Goal: Contribute content: Add original content to the website for others to see

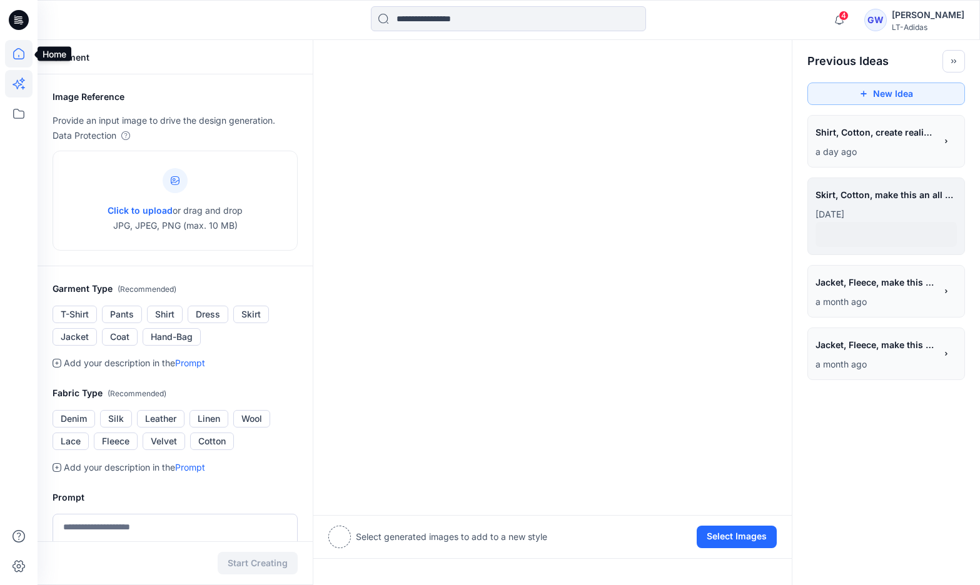
click at [23, 51] on icon at bounding box center [18, 53] width 11 height 11
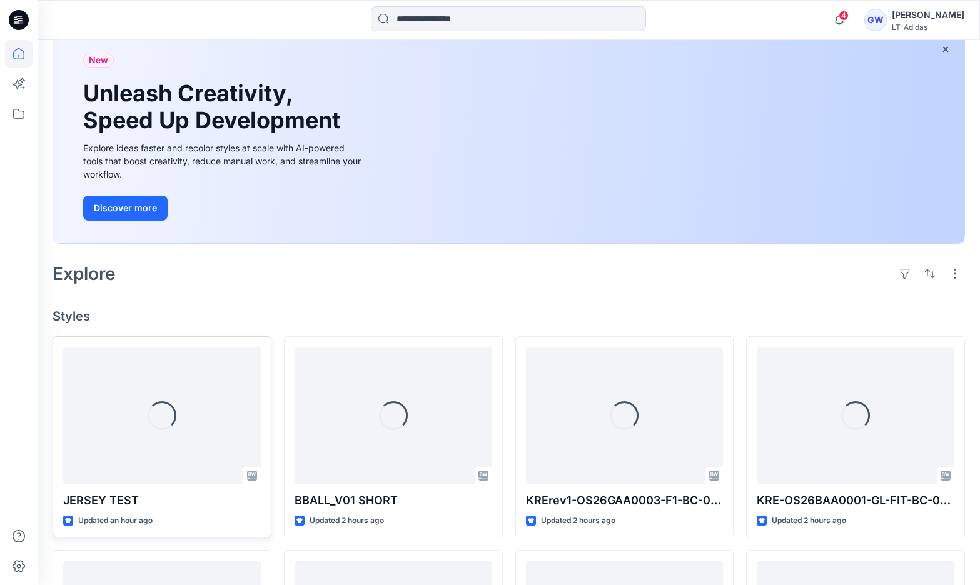
scroll to position [104, 0]
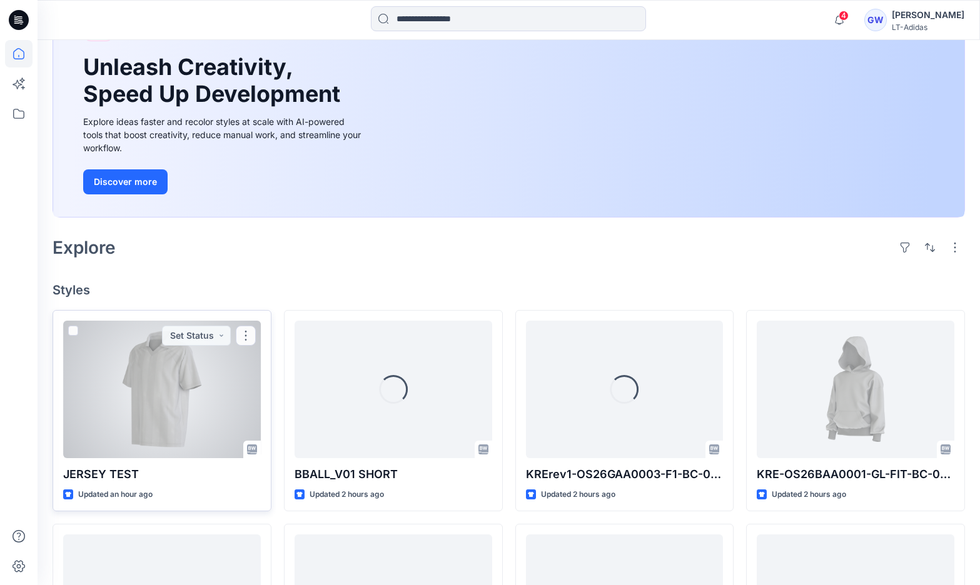
click at [108, 413] on div at bounding box center [162, 390] width 198 height 138
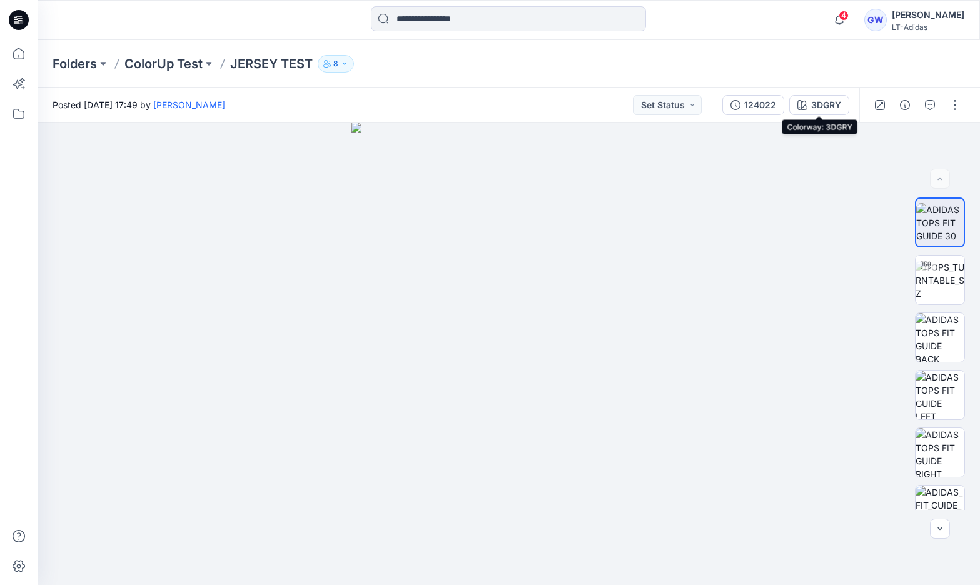
click at [819, 110] on div "3DGRY" at bounding box center [826, 105] width 30 height 14
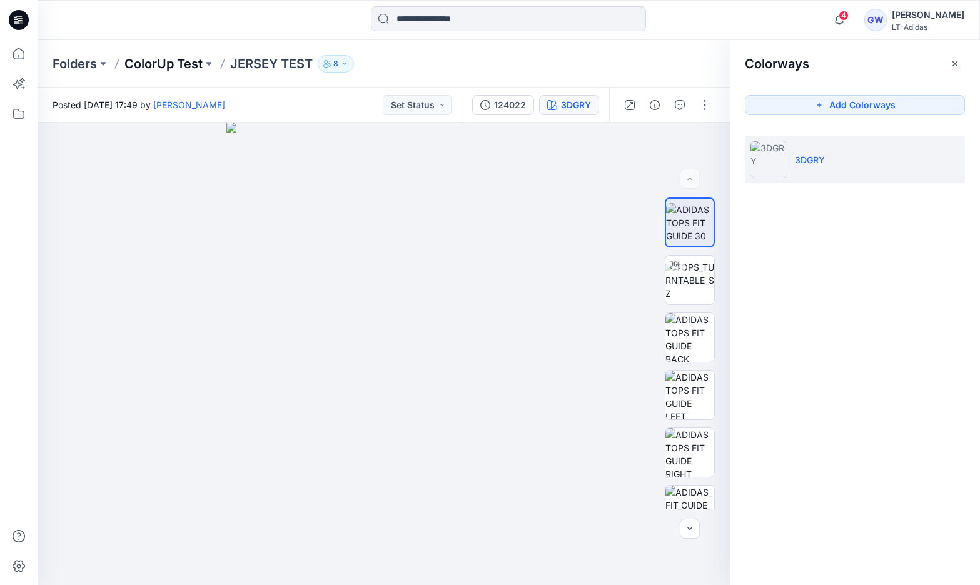
click at [184, 66] on p "ColorUp Test" at bounding box center [163, 64] width 78 height 18
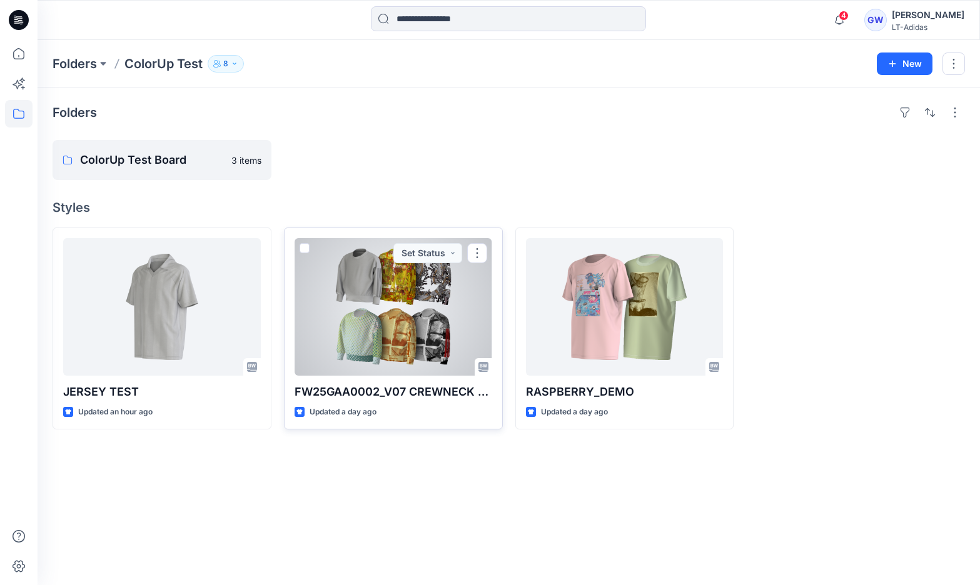
click at [422, 304] on div at bounding box center [394, 307] width 198 height 138
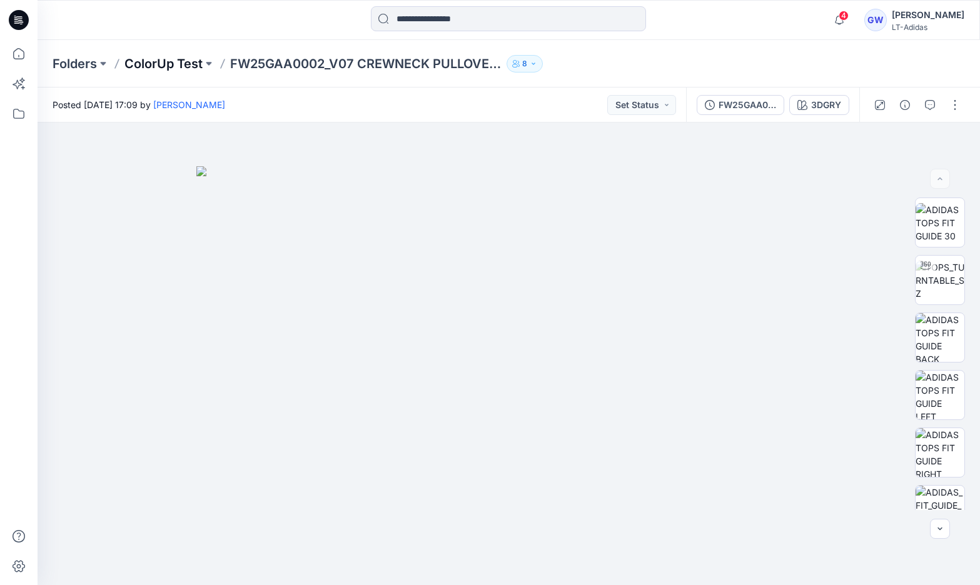
click at [142, 63] on p "ColorUp Test" at bounding box center [163, 64] width 78 height 18
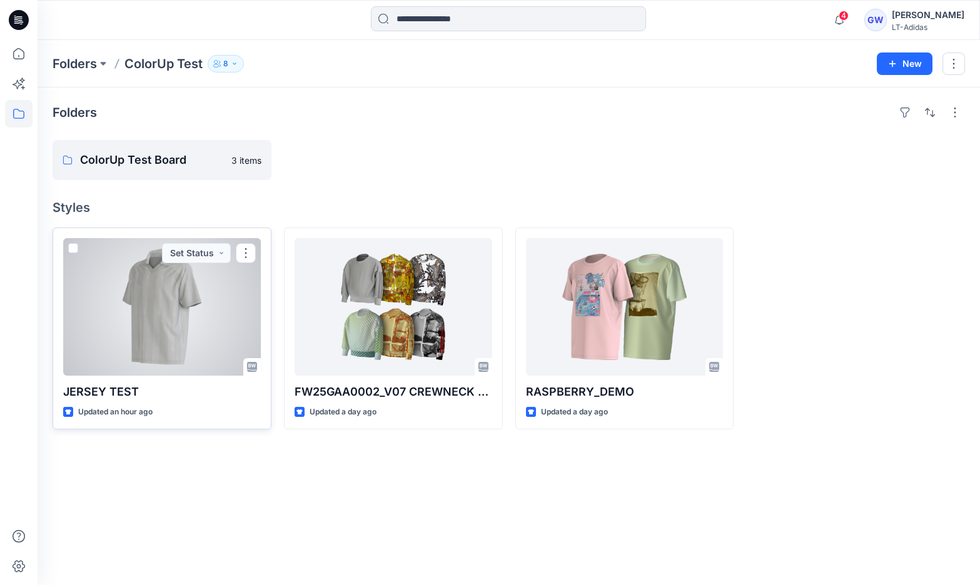
click at [157, 270] on div at bounding box center [162, 307] width 198 height 138
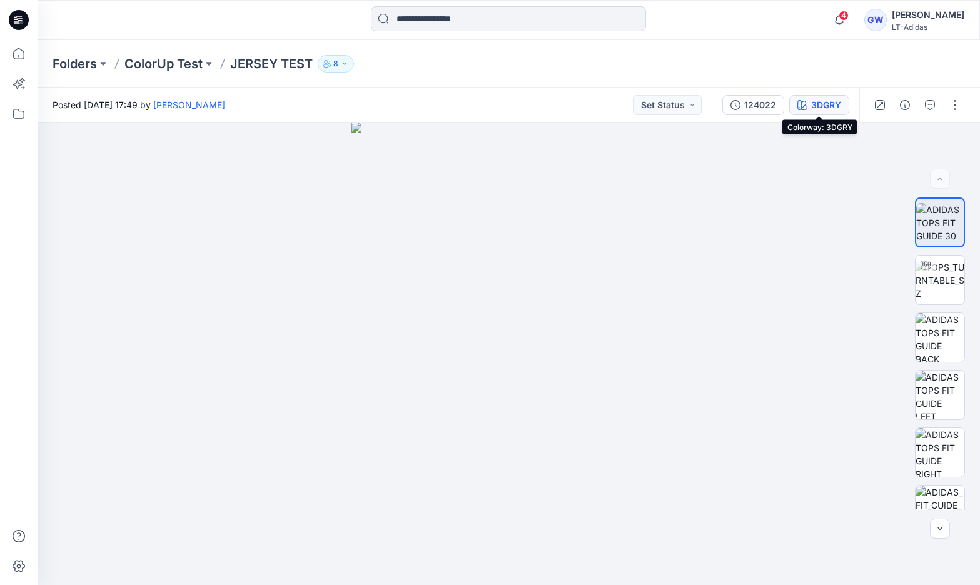
click at [814, 102] on div "3DGRY" at bounding box center [826, 105] width 30 height 14
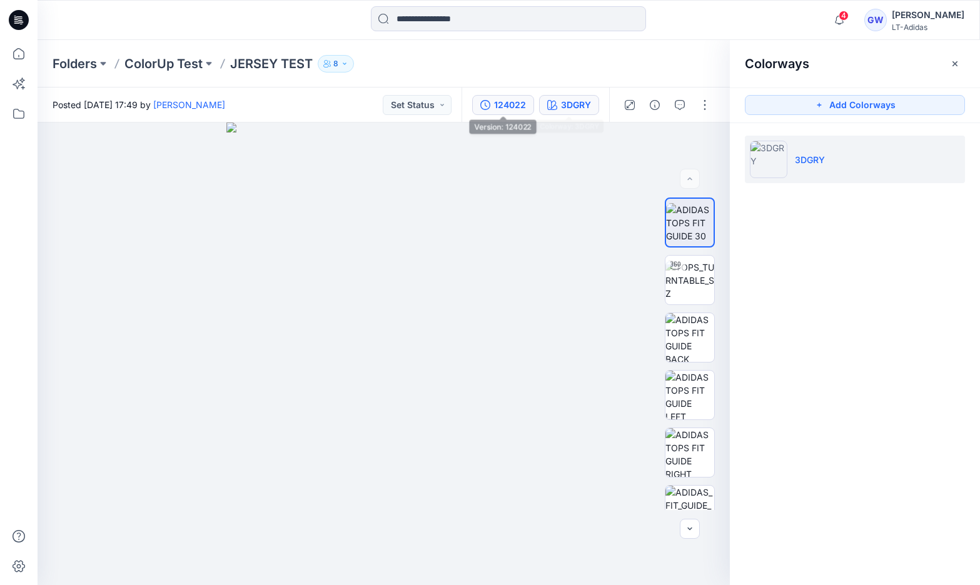
click at [503, 108] on div "124022" at bounding box center [510, 105] width 32 height 14
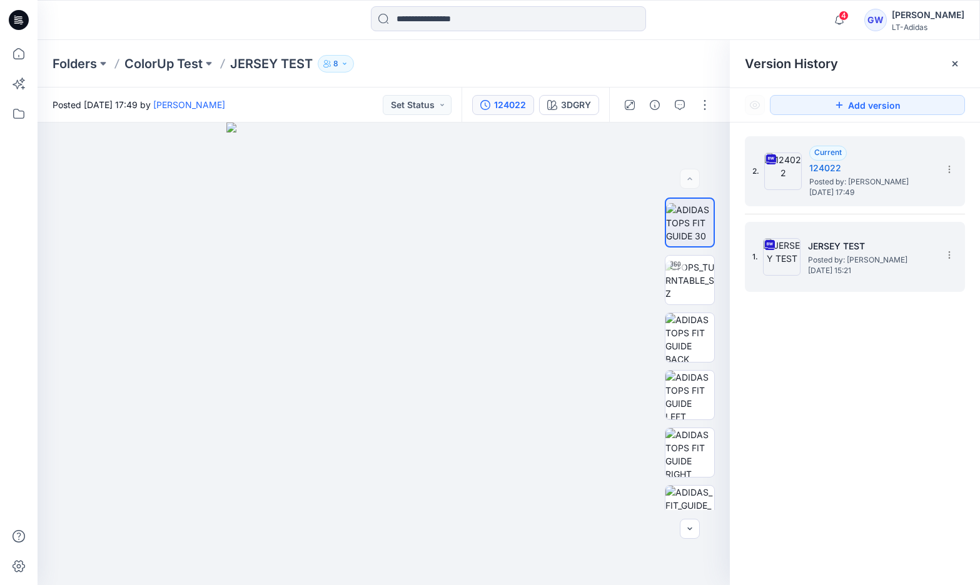
click at [839, 273] on span "[DATE] 15:21" at bounding box center [870, 270] width 125 height 9
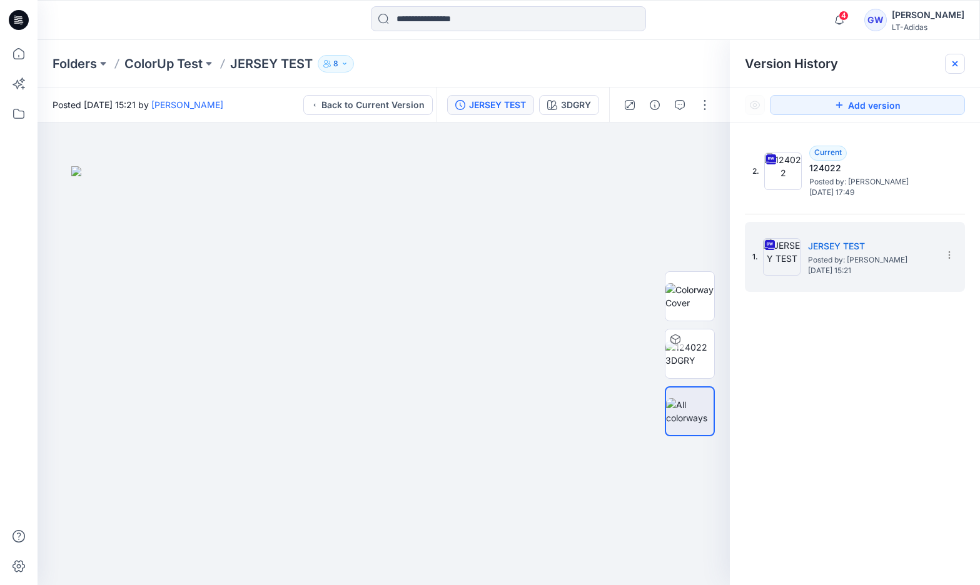
click at [958, 66] on icon at bounding box center [955, 64] width 10 height 10
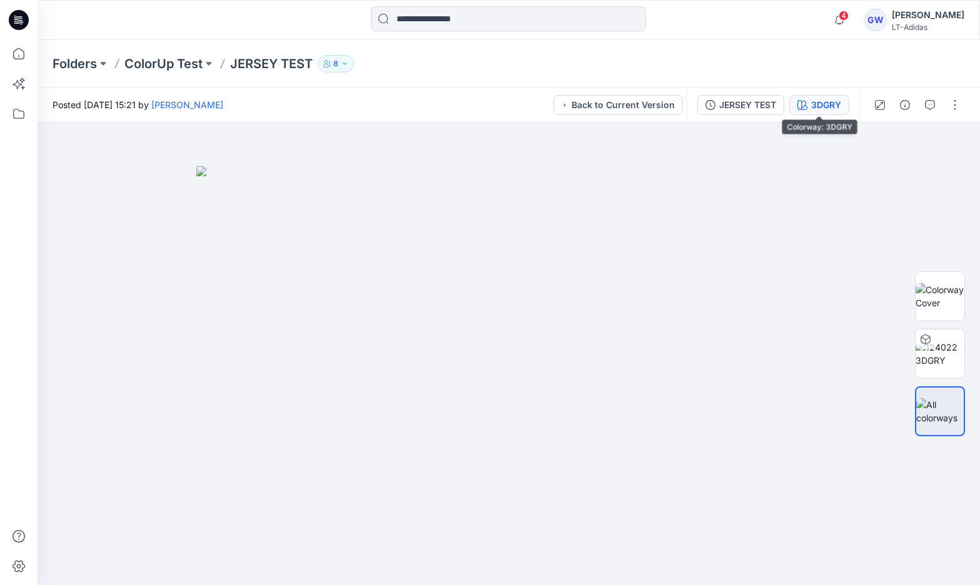
click at [814, 109] on div "3DGRY" at bounding box center [826, 105] width 30 height 14
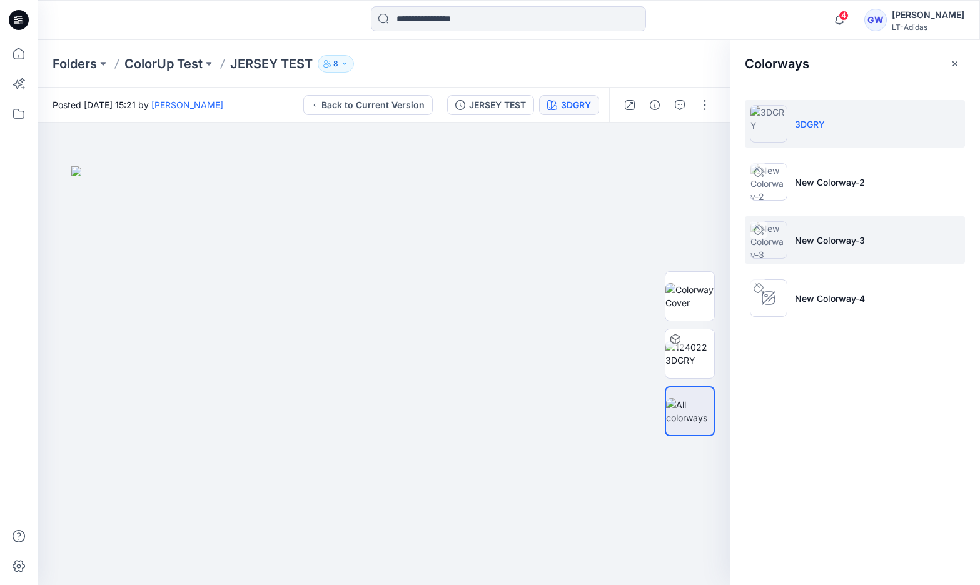
click at [878, 256] on li "New Colorway-3" at bounding box center [855, 240] width 220 height 48
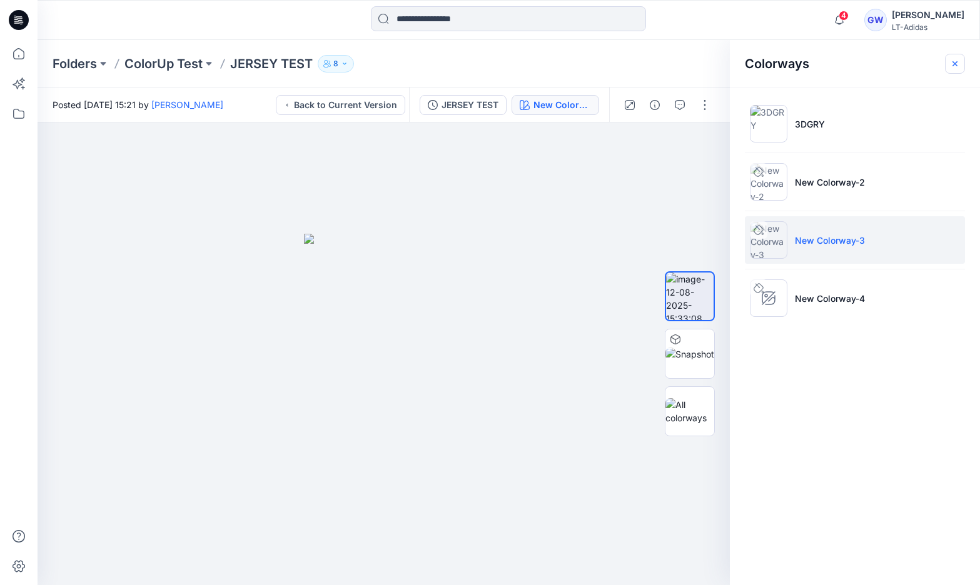
click at [954, 65] on icon "button" at bounding box center [955, 64] width 10 height 10
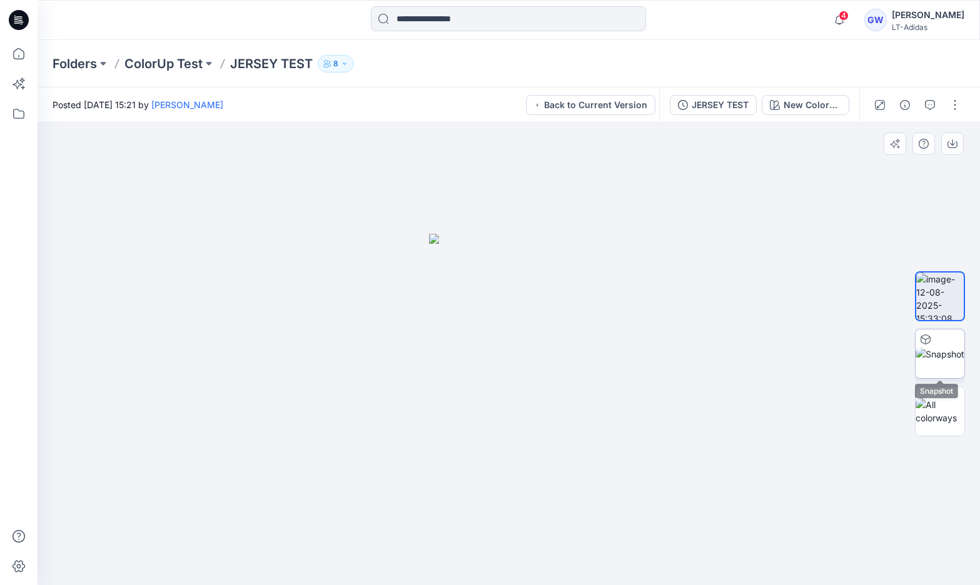
click at [929, 361] on img at bounding box center [940, 354] width 49 height 13
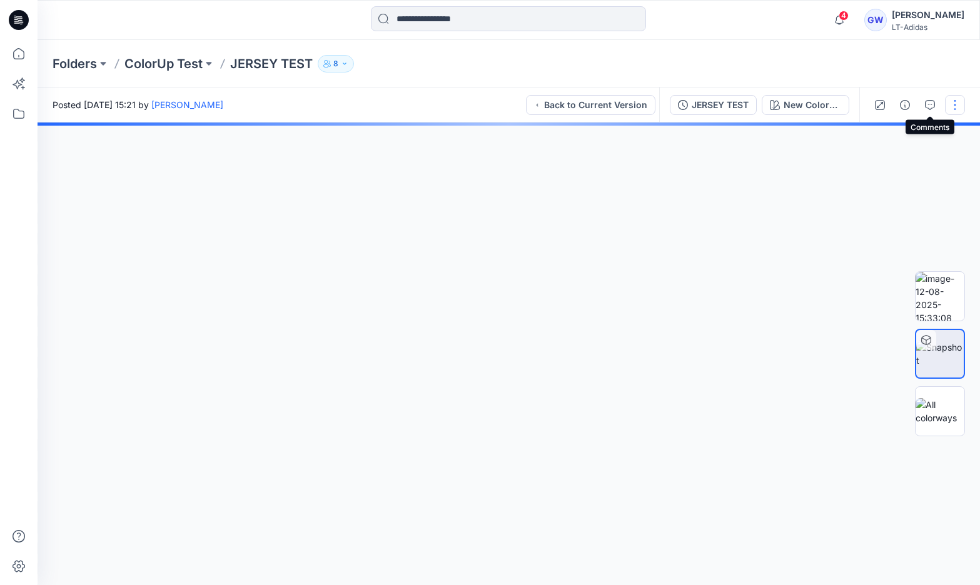
click at [949, 103] on button "button" at bounding box center [955, 105] width 20 height 20
click at [847, 280] on div at bounding box center [509, 354] width 942 height 463
click at [824, 102] on div "New Colorway-3" at bounding box center [813, 105] width 58 height 14
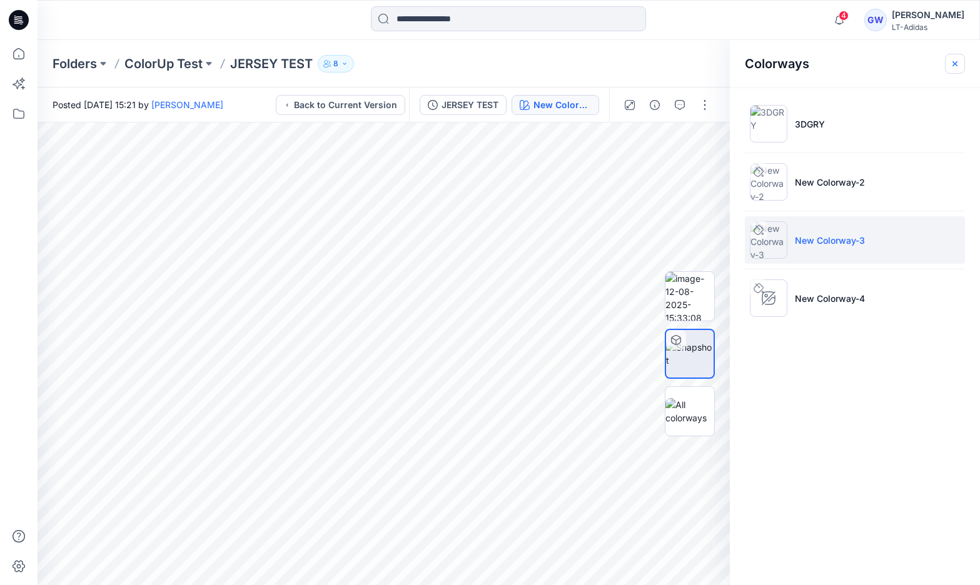
click at [956, 61] on icon "button" at bounding box center [955, 64] width 10 height 10
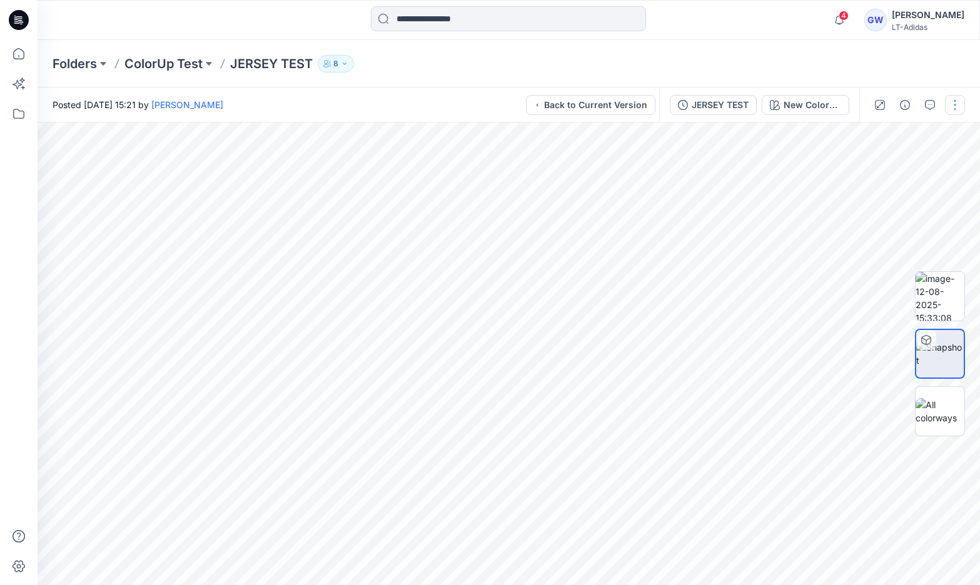
click at [958, 107] on button "button" at bounding box center [955, 105] width 20 height 20
click at [917, 161] on button "View" at bounding box center [902, 169] width 115 height 23
click at [737, 104] on div "JERSEY TEST" at bounding box center [720, 105] width 57 height 14
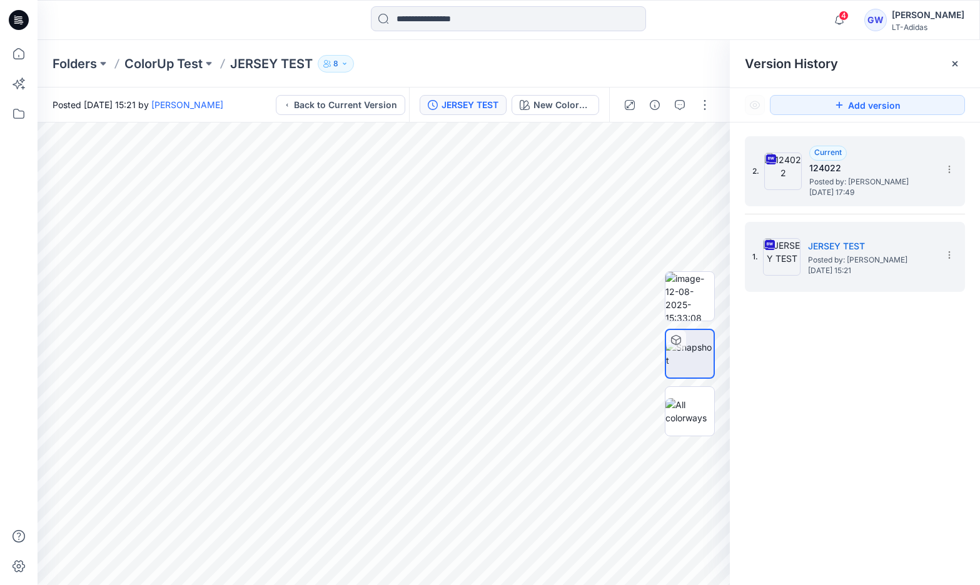
click at [797, 175] on img at bounding box center [783, 172] width 38 height 38
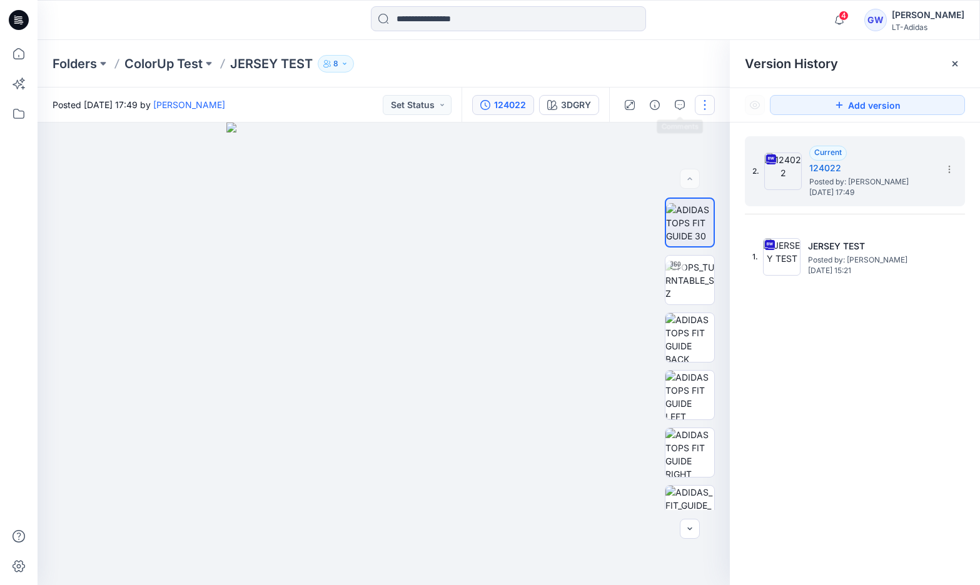
click at [704, 106] on button "button" at bounding box center [705, 105] width 20 height 20
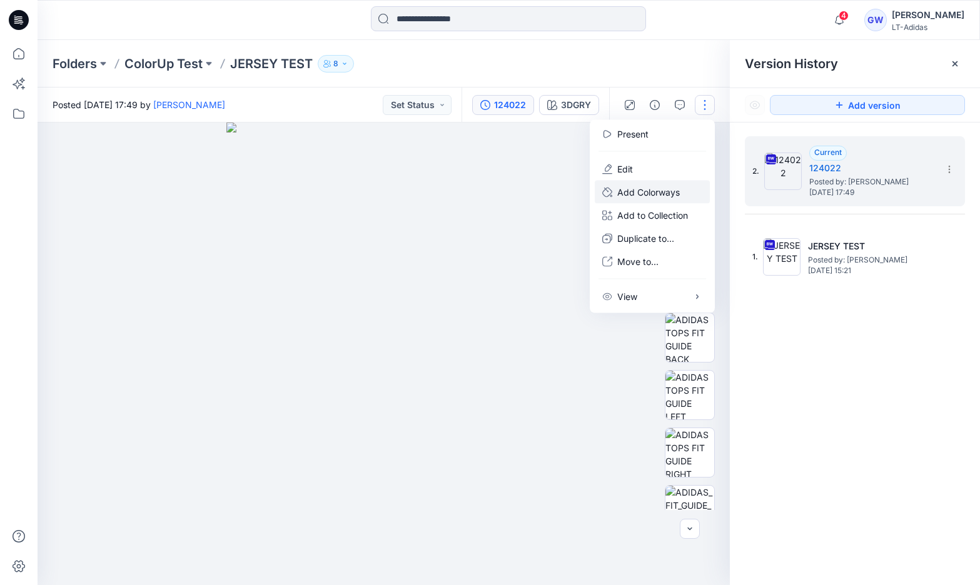
click at [661, 194] on p "Add Colorways" at bounding box center [648, 192] width 63 height 13
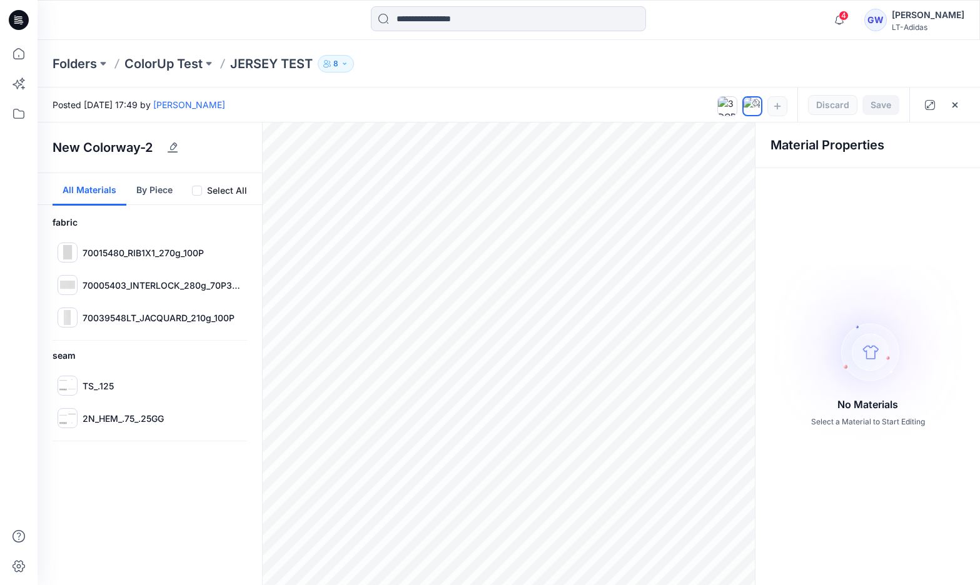
click at [200, 188] on span at bounding box center [197, 191] width 10 height 10
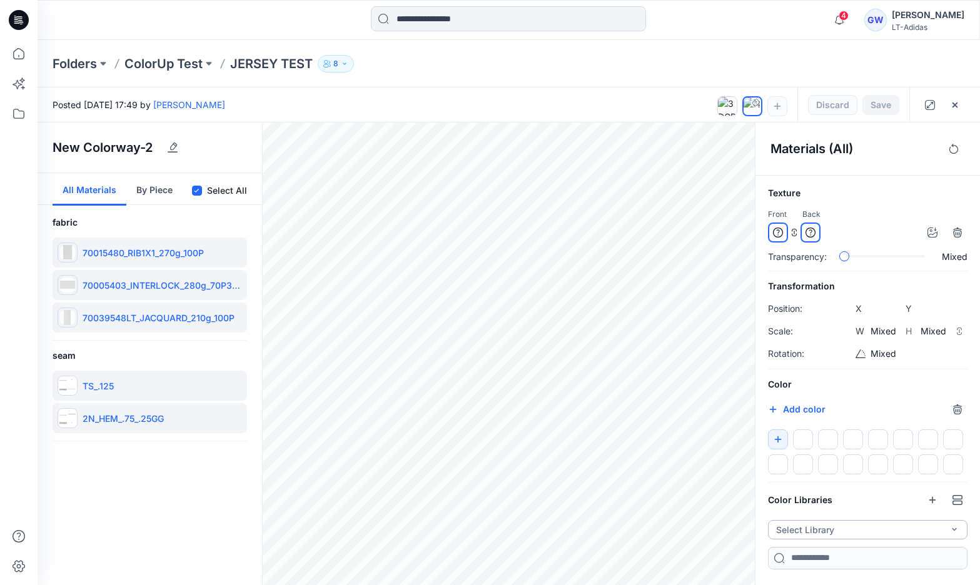
click at [861, 531] on button "Select Library" at bounding box center [868, 529] width 200 height 19
click at [861, 484] on div "FW25 YB COLOR" at bounding box center [866, 480] width 190 height 22
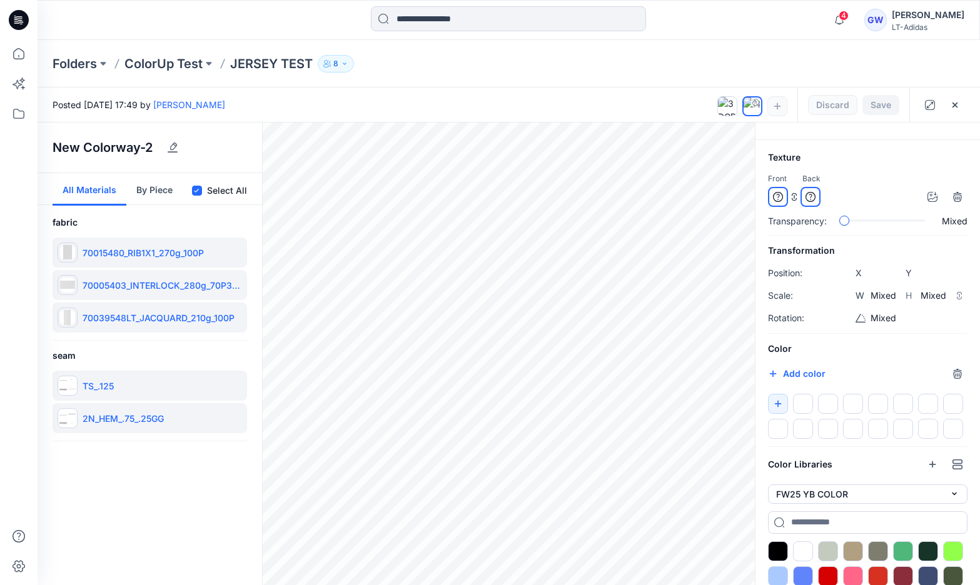
scroll to position [99, 0]
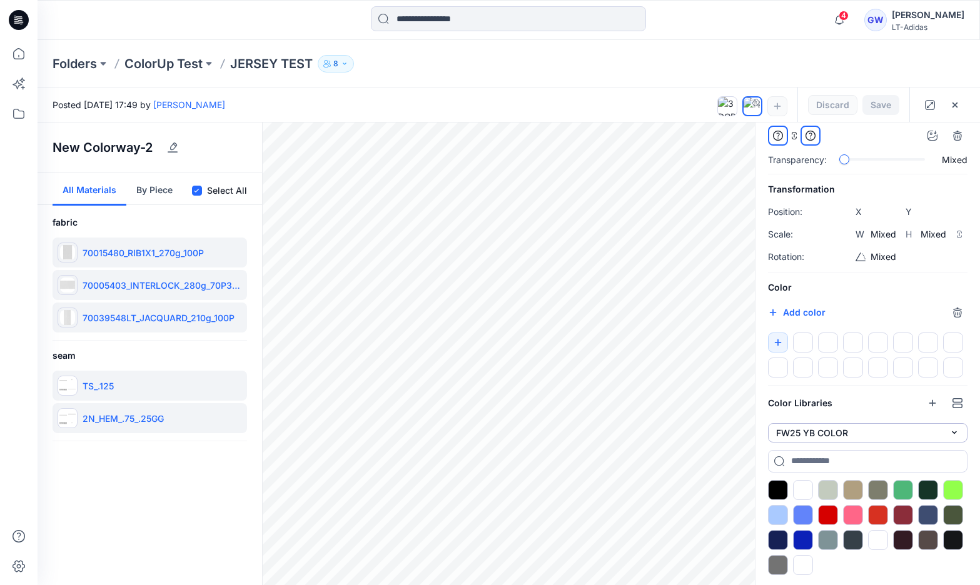
click at [879, 424] on button "FW25 YB COLOR" at bounding box center [868, 432] width 200 height 19
click at [869, 477] on div "FW25 YG COLOR" at bounding box center [866, 481] width 190 height 22
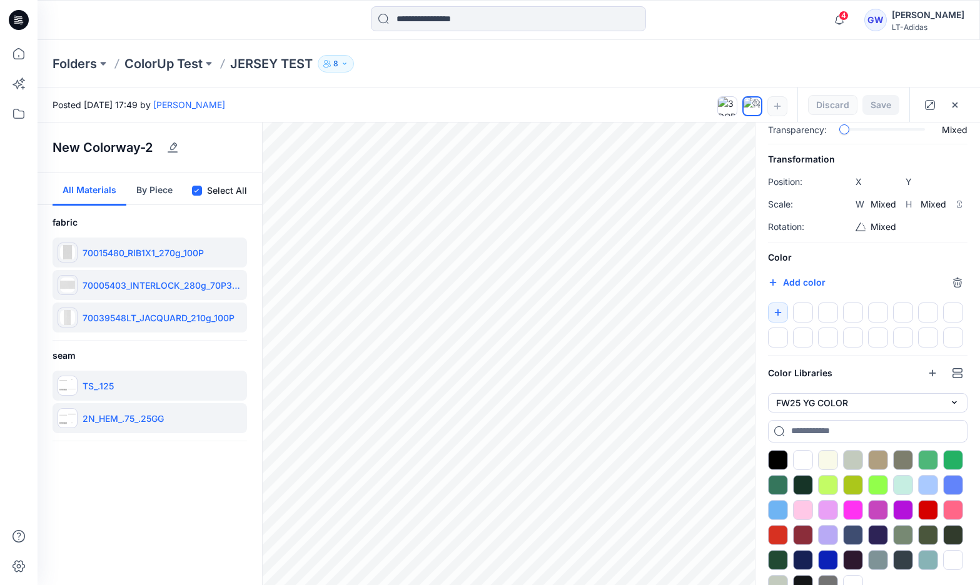
scroll to position [131, 0]
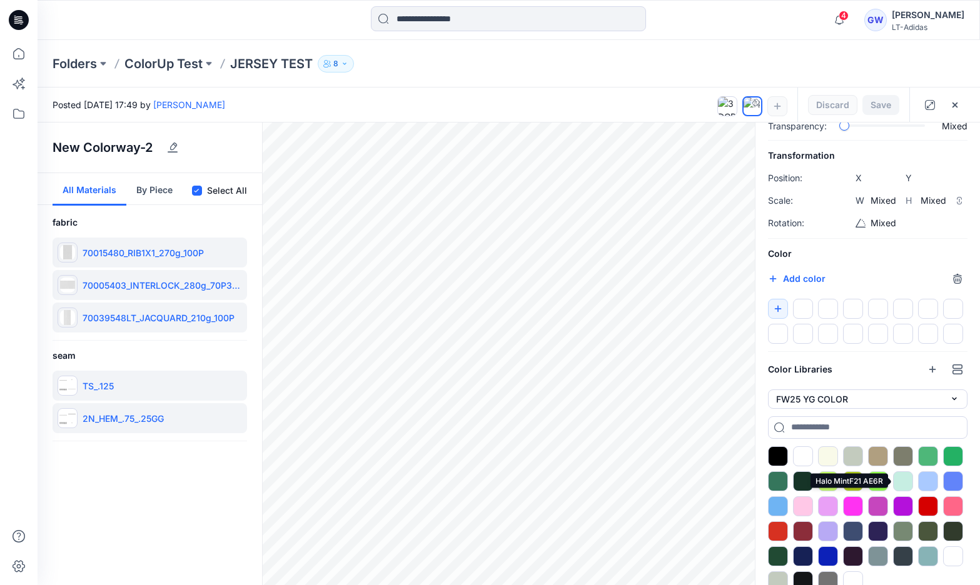
click at [901, 479] on div at bounding box center [903, 482] width 20 height 20
click at [953, 456] on div at bounding box center [953, 457] width 20 height 20
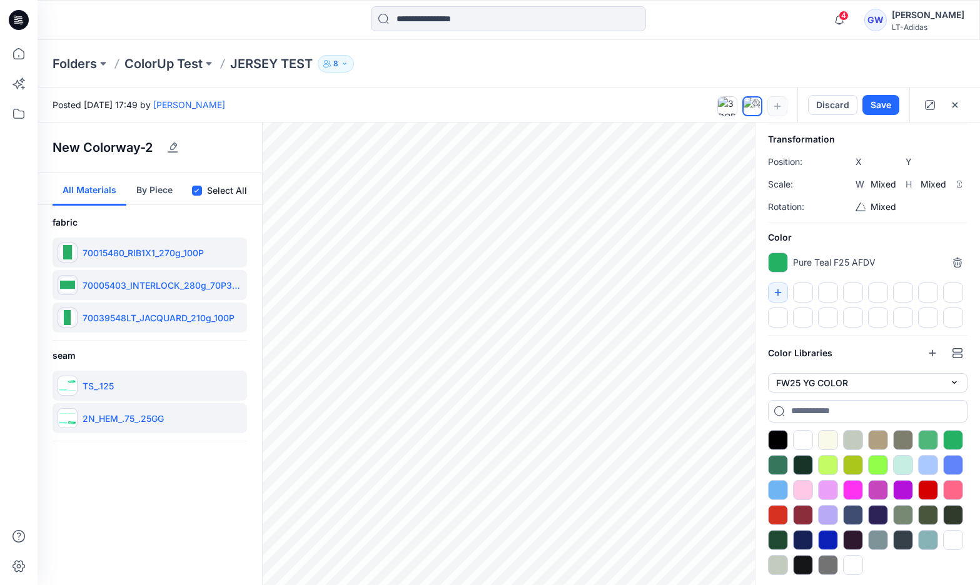
scroll to position [149, 0]
click at [827, 445] on div at bounding box center [828, 440] width 20 height 20
click at [880, 512] on div at bounding box center [878, 515] width 20 height 20
